Goal: Participate in discussion

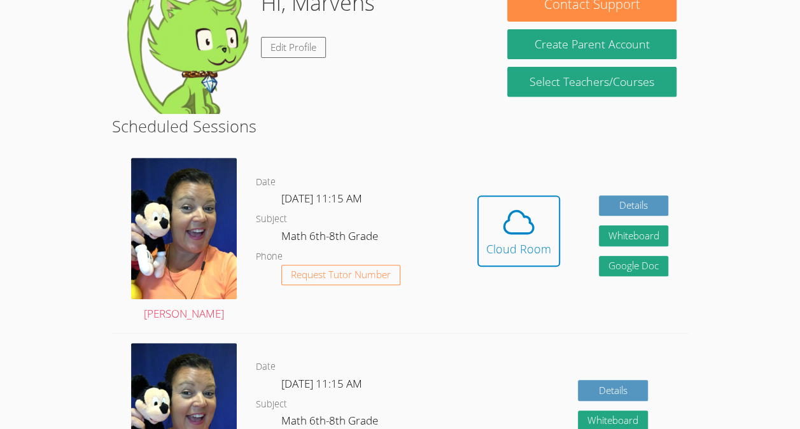
scroll to position [220, 0]
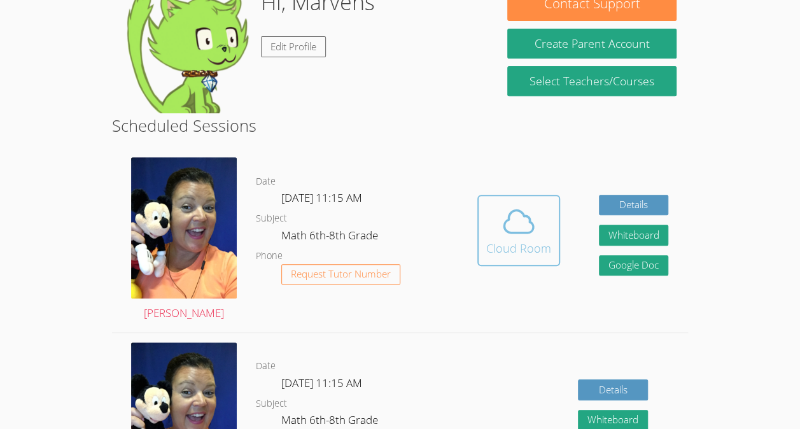
click at [520, 242] on div "Cloud Room" at bounding box center [518, 248] width 65 height 18
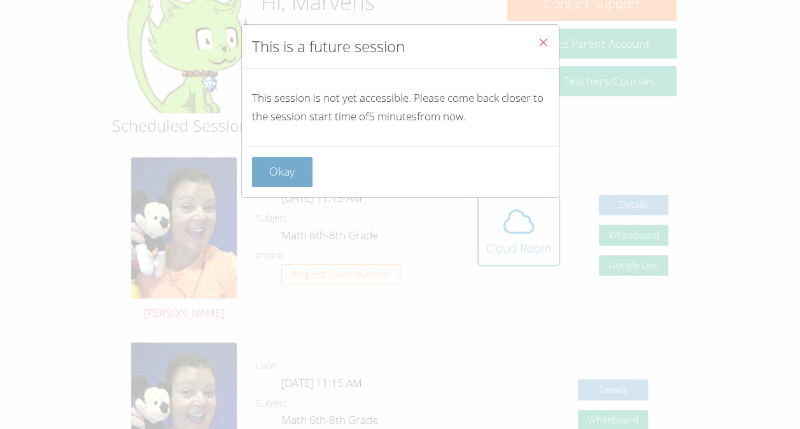
click at [296, 171] on button "Okay" at bounding box center [282, 172] width 61 height 30
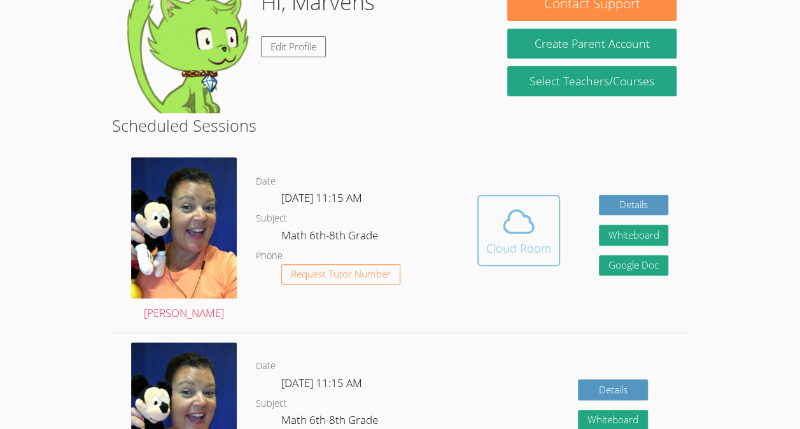
click at [525, 255] on div "Cloud Room" at bounding box center [518, 248] width 65 height 18
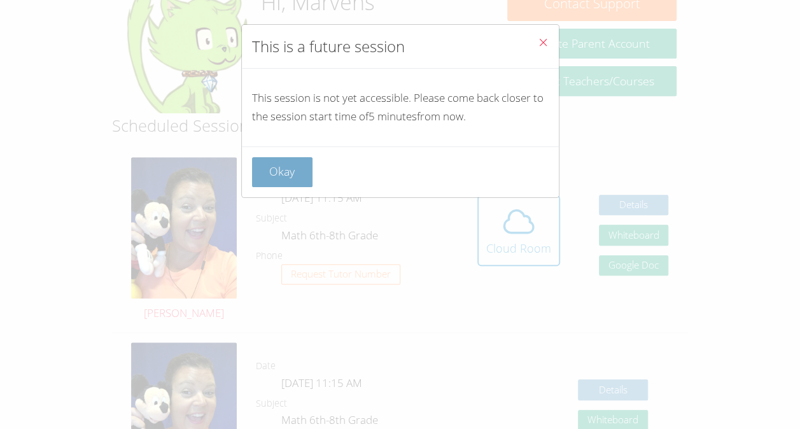
click at [297, 171] on button "Okay" at bounding box center [282, 172] width 61 height 30
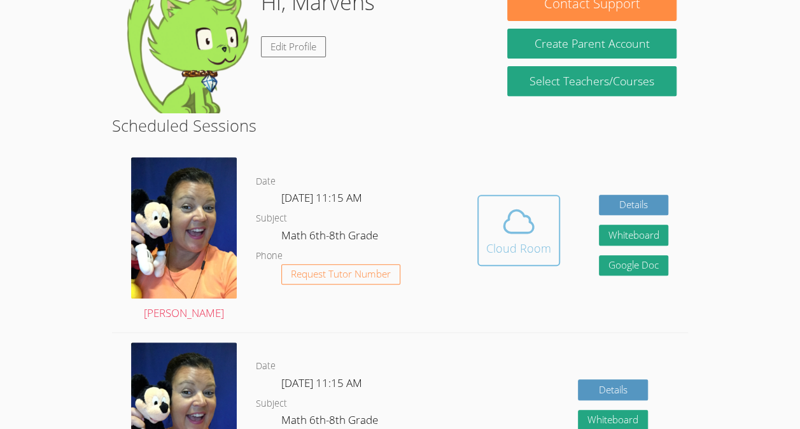
click at [513, 210] on icon at bounding box center [518, 221] width 29 height 22
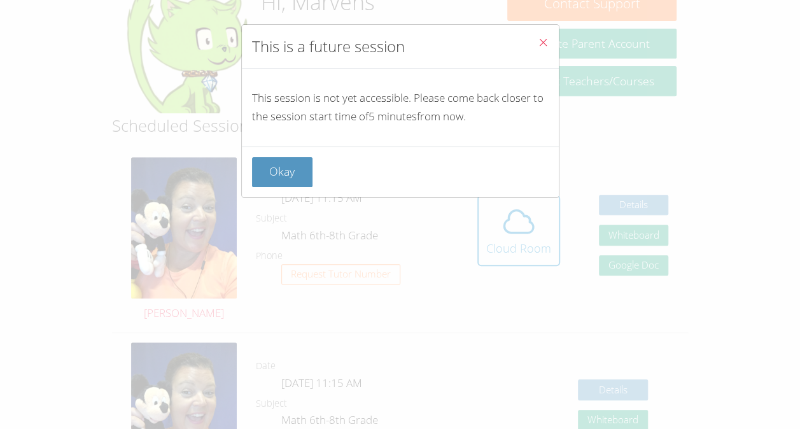
click at [538, 43] on icon "Close" at bounding box center [543, 42] width 11 height 11
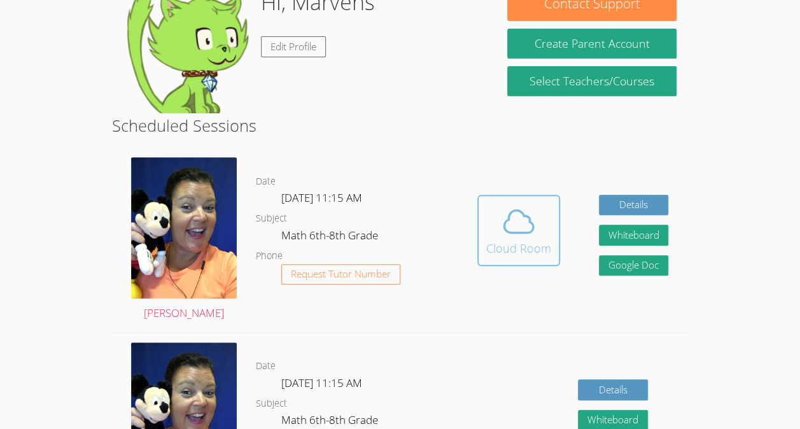
click at [518, 200] on button "Cloud Room" at bounding box center [518, 230] width 83 height 71
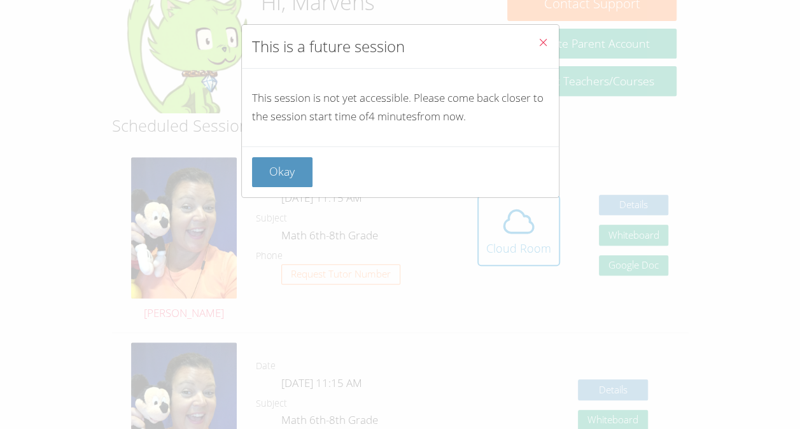
click at [304, 123] on p "This session is not yet accessible. Please come back closer to the session star…" at bounding box center [400, 107] width 297 height 37
click at [326, 176] on div "Okay" at bounding box center [400, 172] width 297 height 30
click at [293, 171] on button "Okay" at bounding box center [282, 172] width 61 height 30
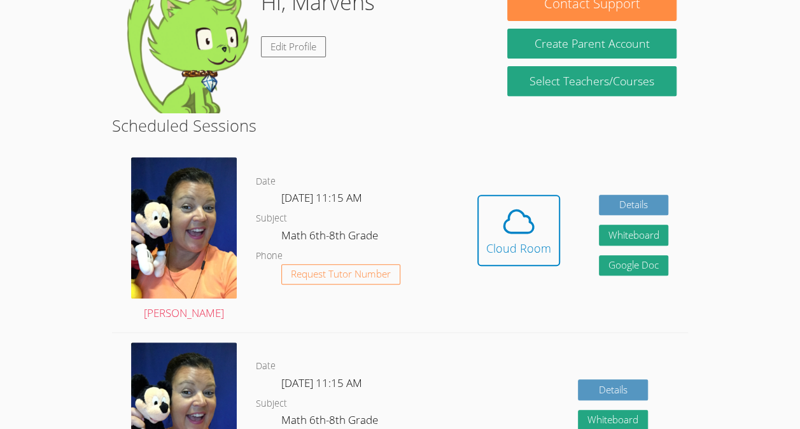
click at [474, 246] on div "Hidden Cloud Room Details Whiteboard Hidden Google Doc" at bounding box center [573, 240] width 230 height 184
click at [485, 246] on button "Cloud Room" at bounding box center [518, 230] width 83 height 71
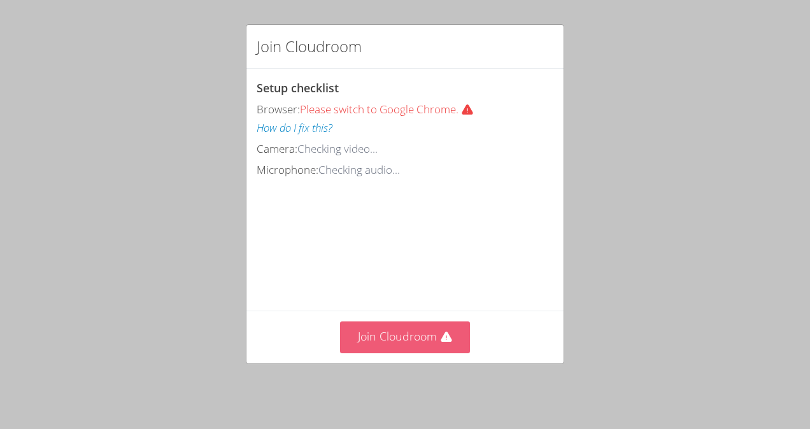
click at [433, 339] on button "Join Cloudroom" at bounding box center [405, 336] width 131 height 31
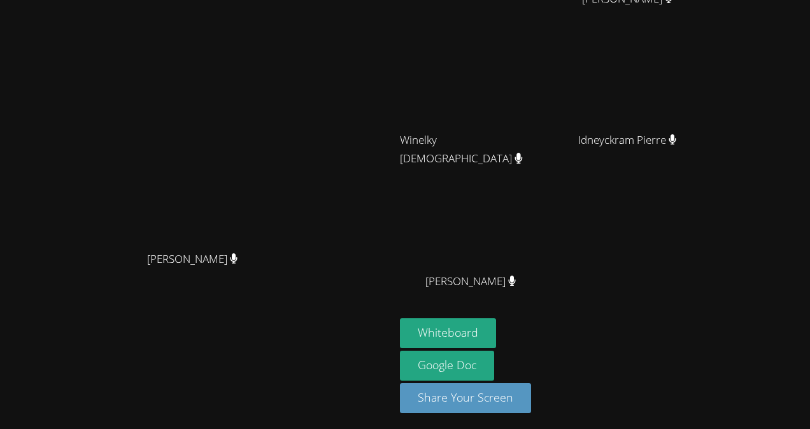
scroll to position [104, 0]
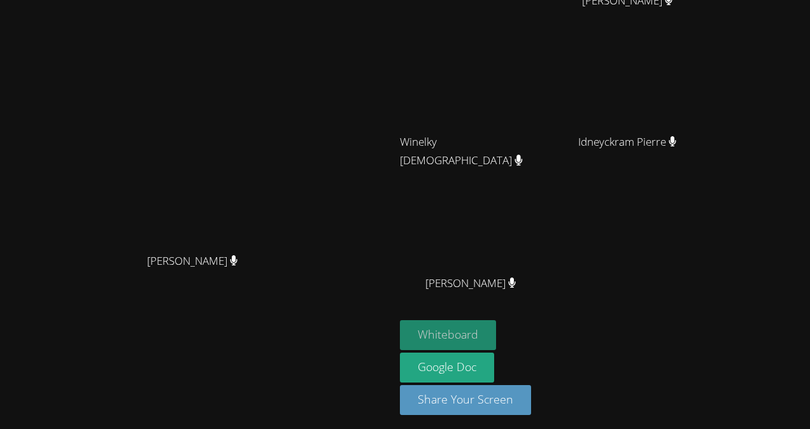
click at [496, 333] on button "Whiteboard" at bounding box center [448, 335] width 96 height 30
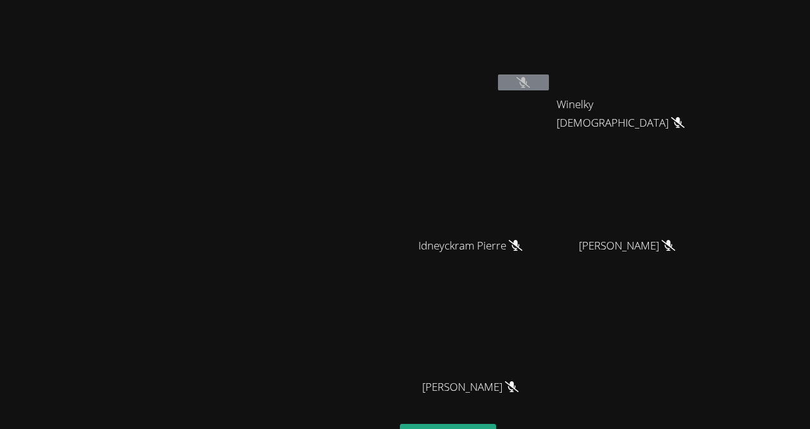
scroll to position [106, 0]
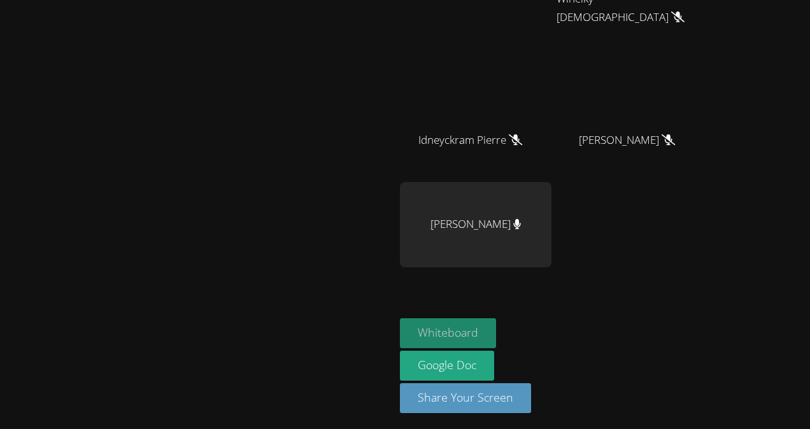
click at [496, 325] on button "Whiteboard" at bounding box center [448, 333] width 96 height 30
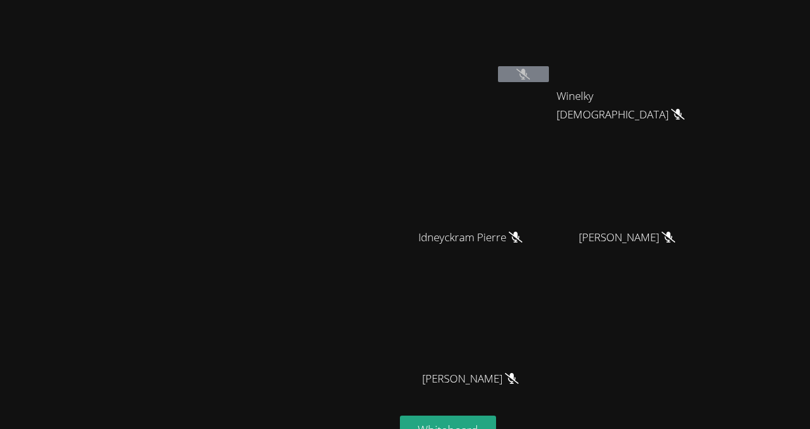
scroll to position [0, 0]
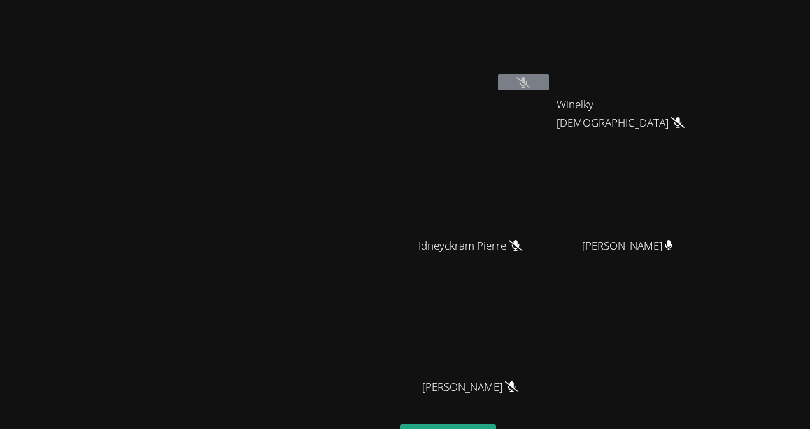
click at [551, 73] on video at bounding box center [476, 47] width 152 height 85
click at [530, 85] on icon at bounding box center [522, 82] width 13 height 11
click at [522, 246] on icon at bounding box center [515, 245] width 13 height 11
click at [530, 85] on icon at bounding box center [522, 82] width 13 height 11
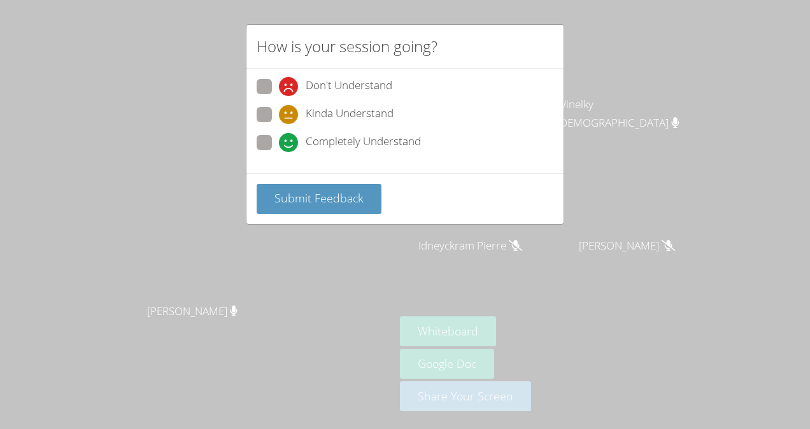
click at [260, 127] on div "Kinda Understand" at bounding box center [405, 118] width 297 height 23
click at [279, 152] on span at bounding box center [279, 152] width 0 height 0
click at [279, 135] on input "Completely Understand" at bounding box center [284, 140] width 11 height 11
radio input "true"
click at [349, 192] on span "Submit Feedback" at bounding box center [318, 197] width 89 height 15
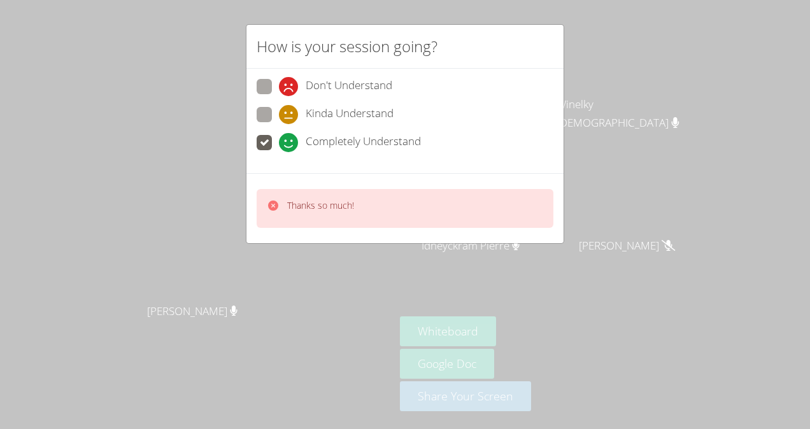
click at [279, 124] on span at bounding box center [279, 124] width 0 height 0
click at [279, 113] on input "Kinda Understand" at bounding box center [284, 112] width 11 height 11
radio input "true"
click at [330, 213] on div "Thanks so much!" at bounding box center [320, 208] width 67 height 18
